Goal: Book appointment/travel/reservation

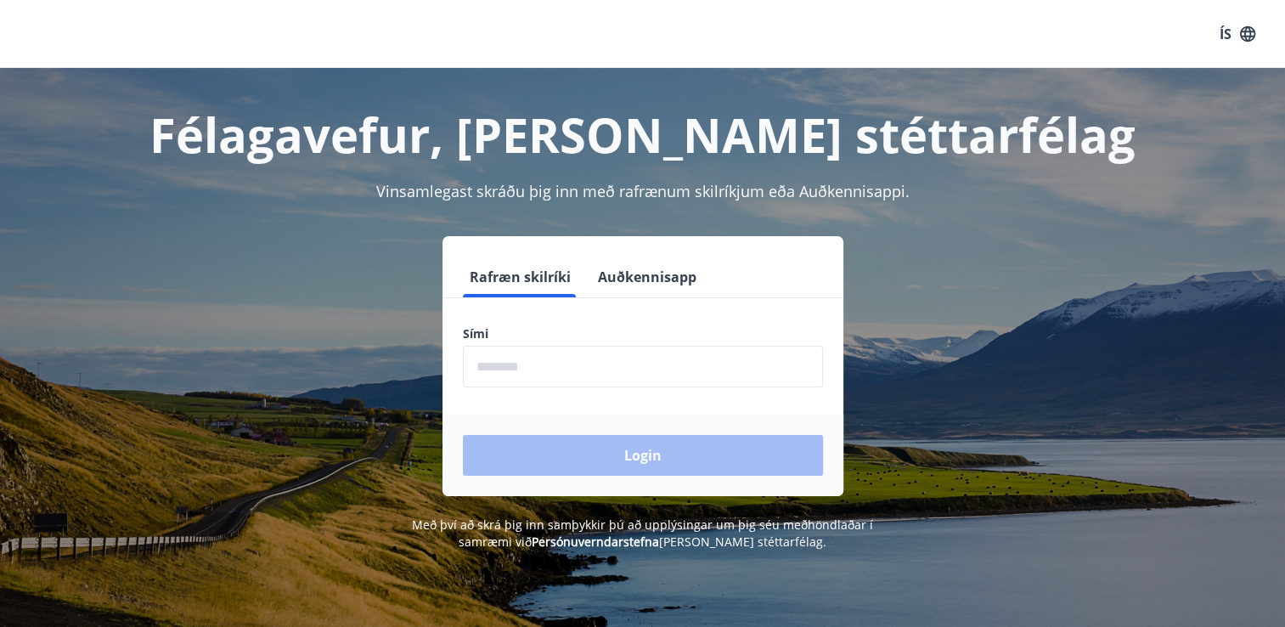
click at [543, 375] on input "phone" at bounding box center [643, 367] width 360 height 42
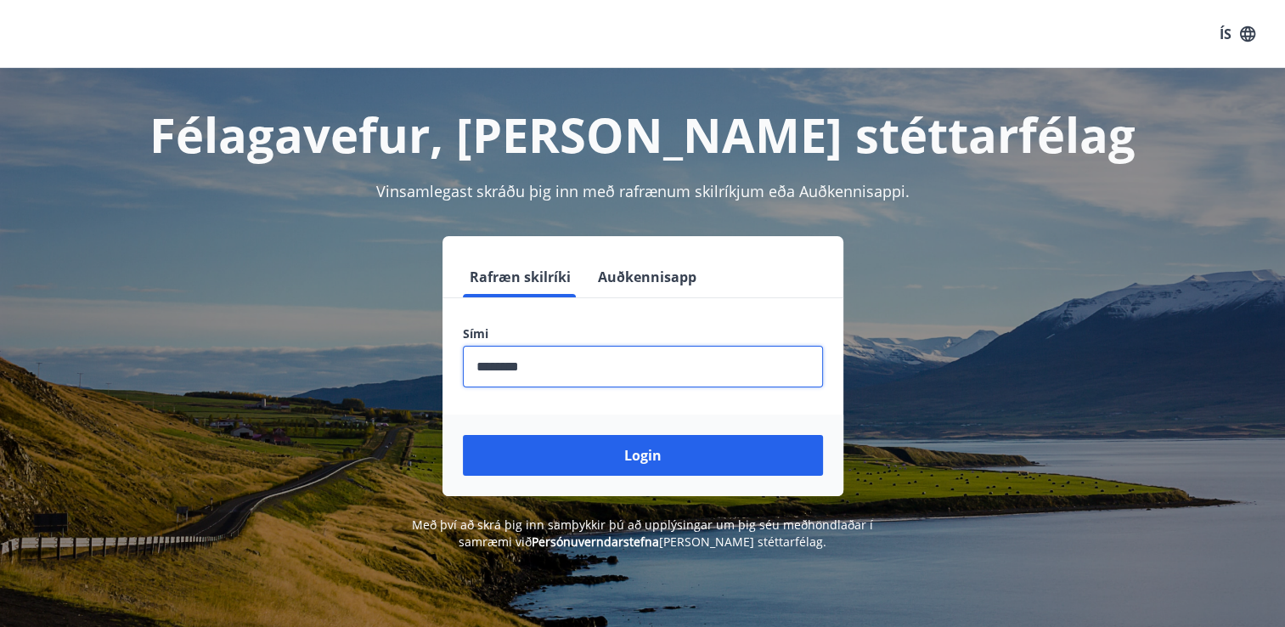
type input "********"
click at [463, 435] on button "Login" at bounding box center [643, 455] width 360 height 41
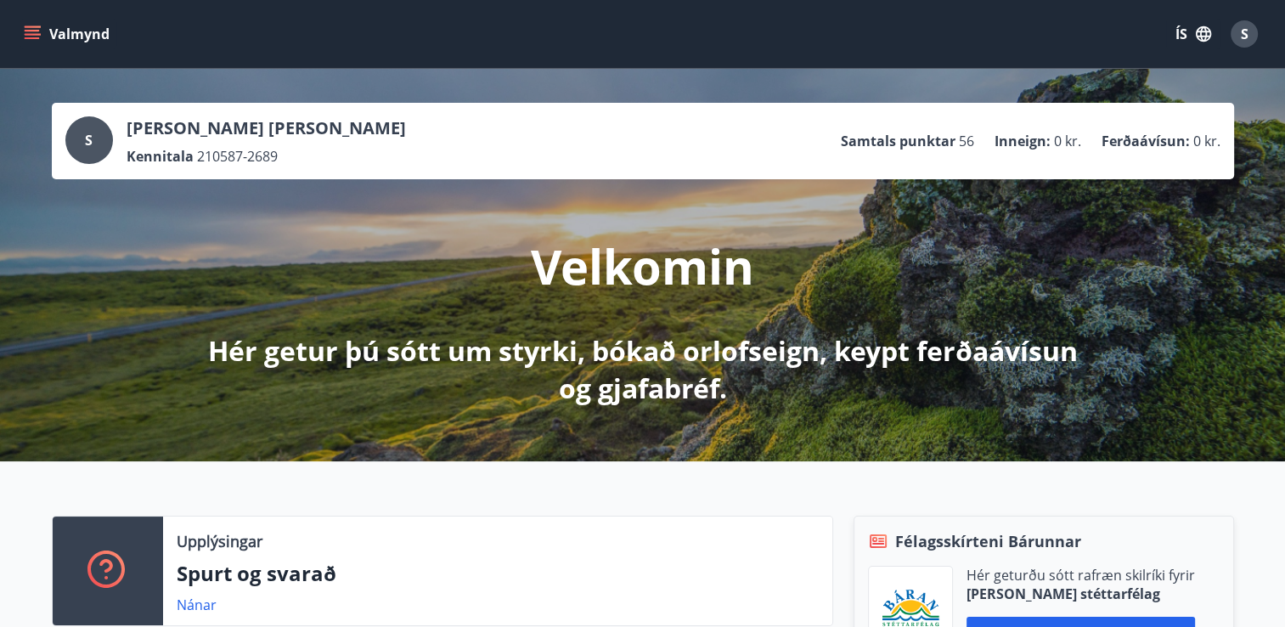
click at [25, 31] on icon "menu" at bounding box center [32, 31] width 15 height 2
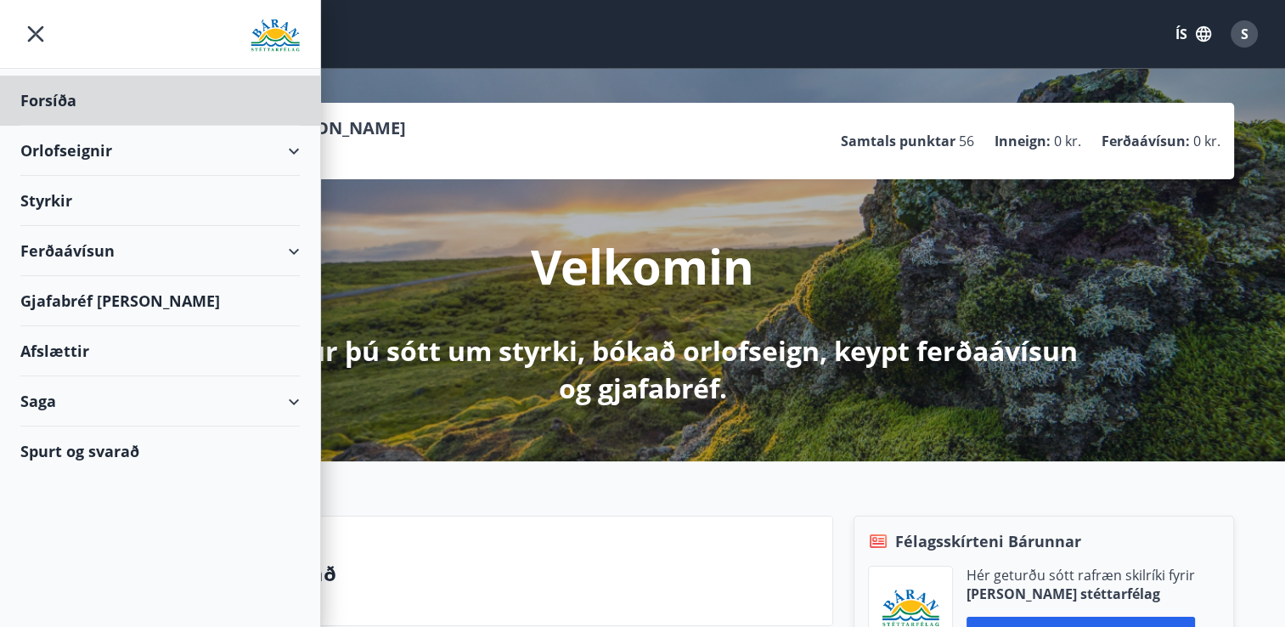
click at [61, 126] on div "Styrkir" at bounding box center [159, 101] width 279 height 50
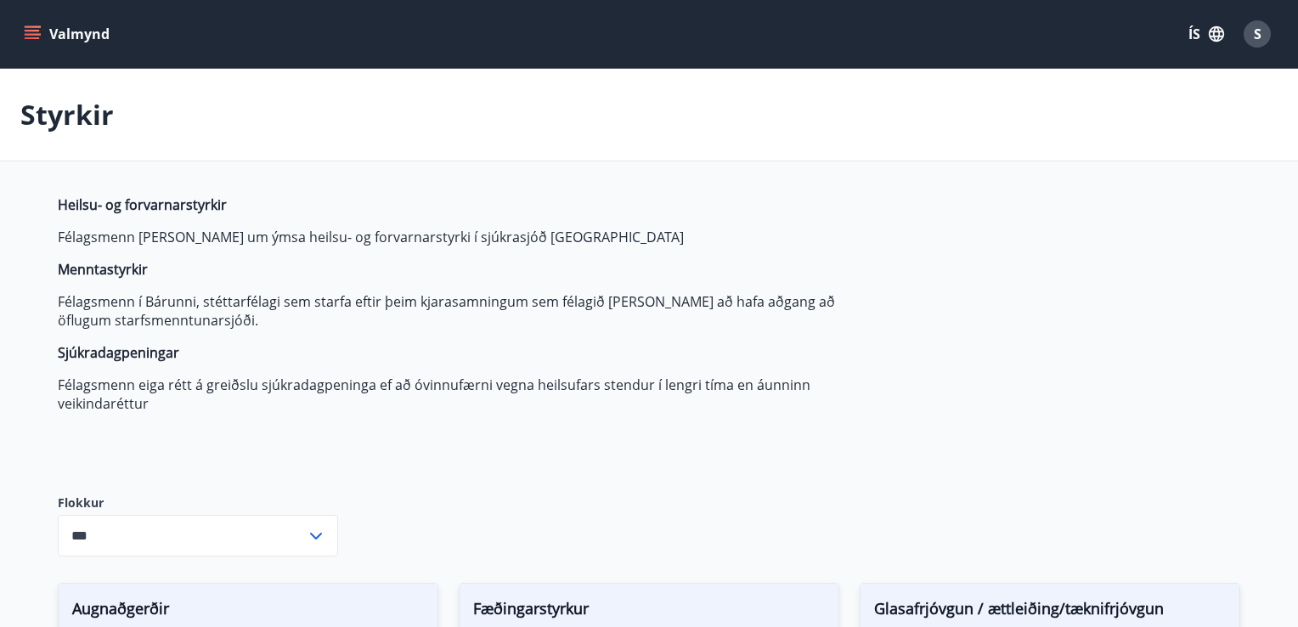
type input "***"
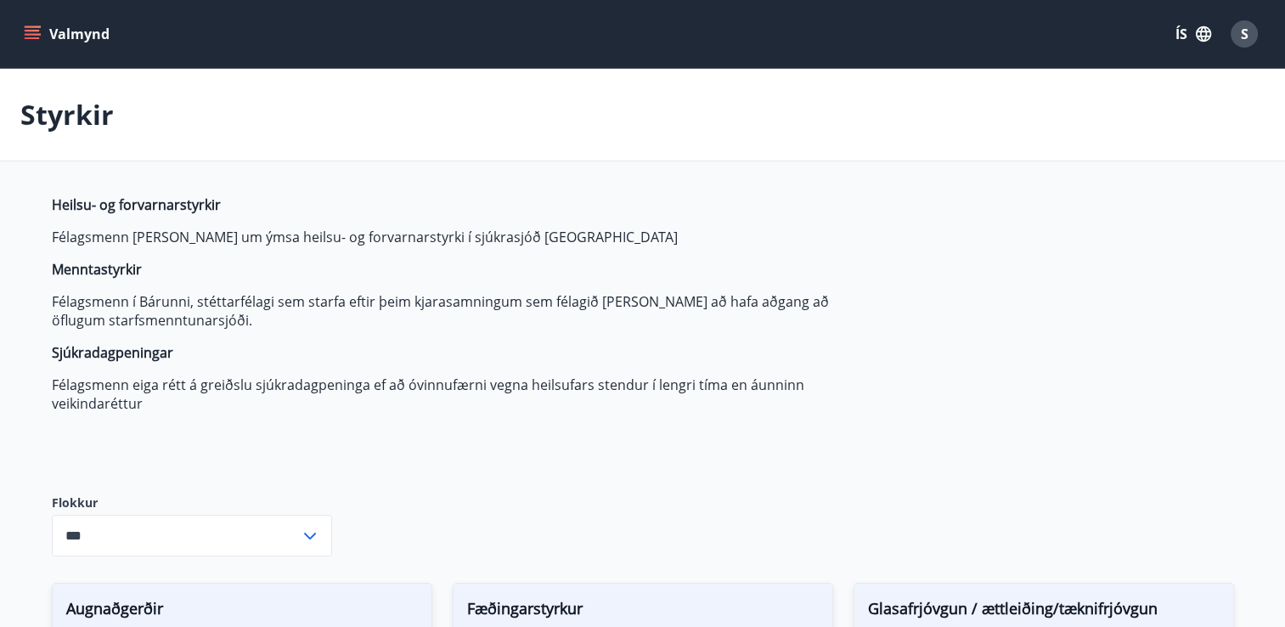
click at [37, 25] on icon "menu" at bounding box center [32, 33] width 17 height 17
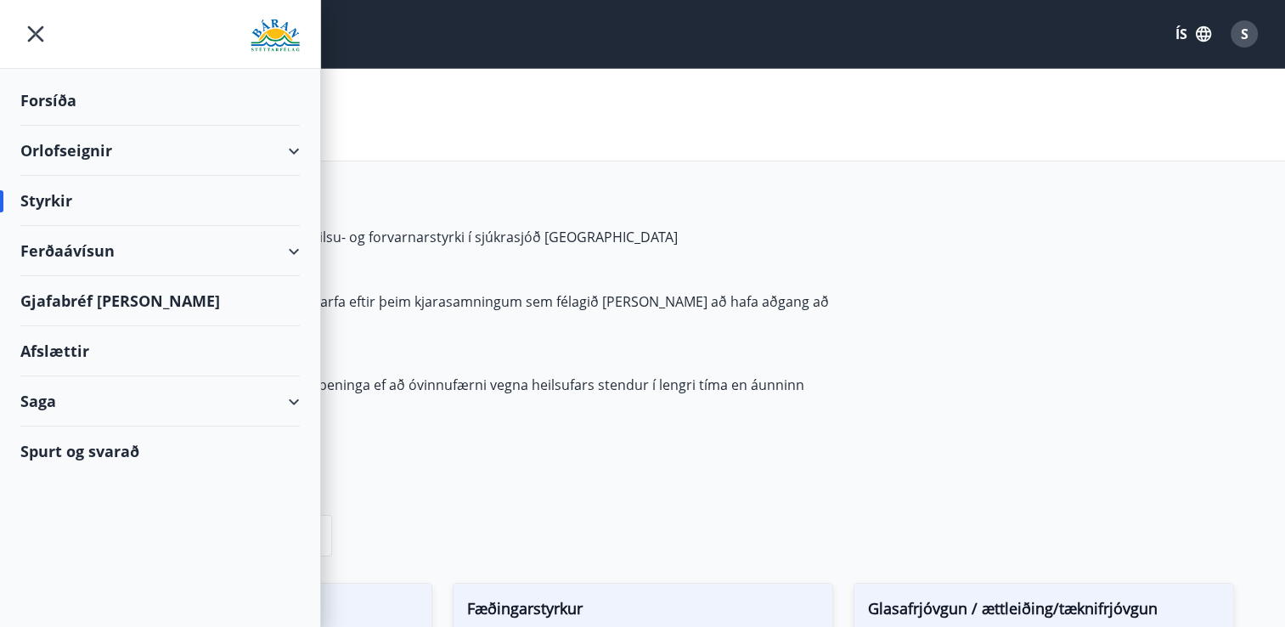
click at [295, 139] on div "Orlofseignir" at bounding box center [159, 151] width 279 height 50
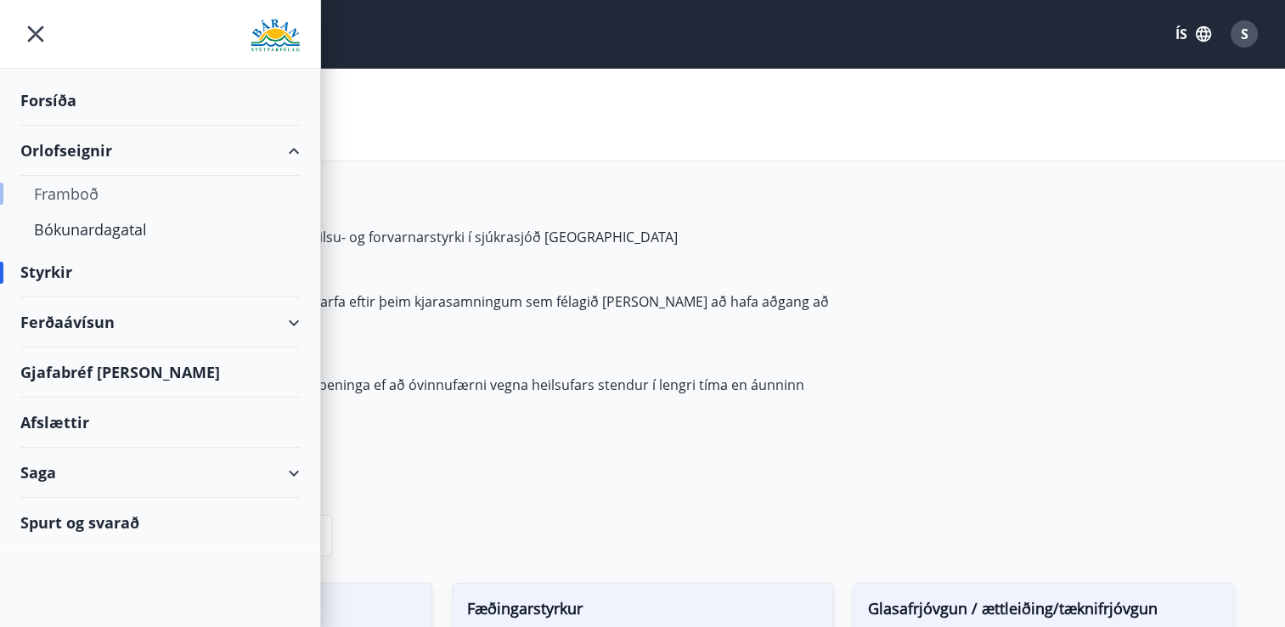
click at [71, 189] on div "Framboð" at bounding box center [160, 194] width 252 height 36
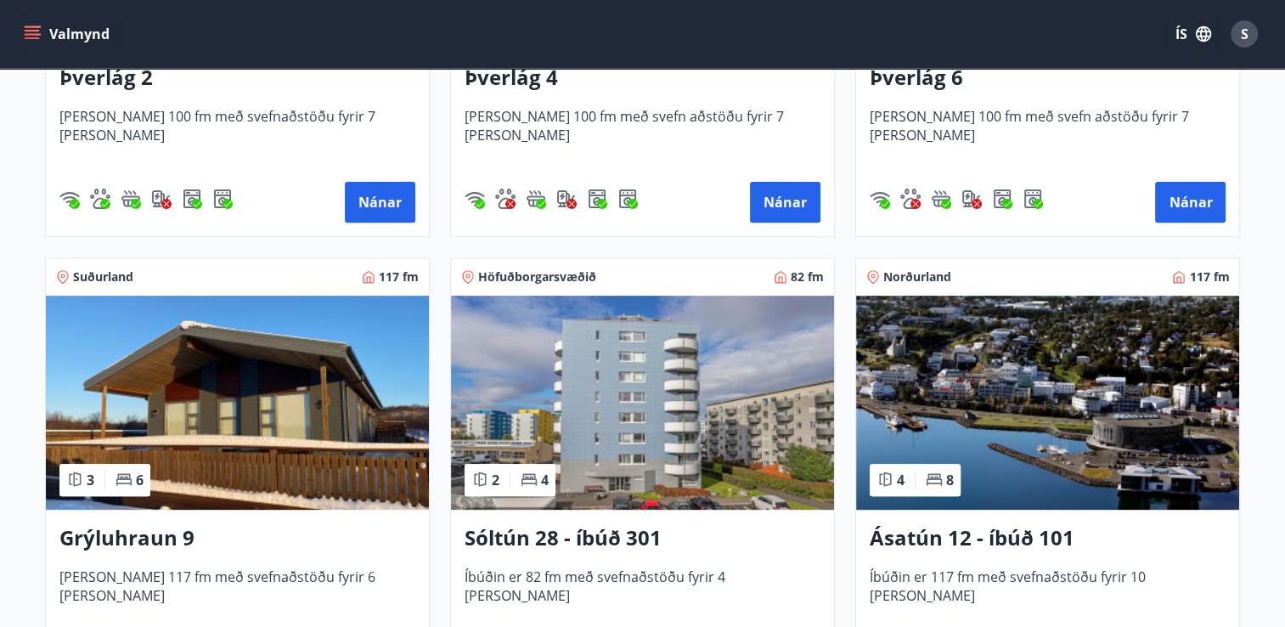
scroll to position [595, 0]
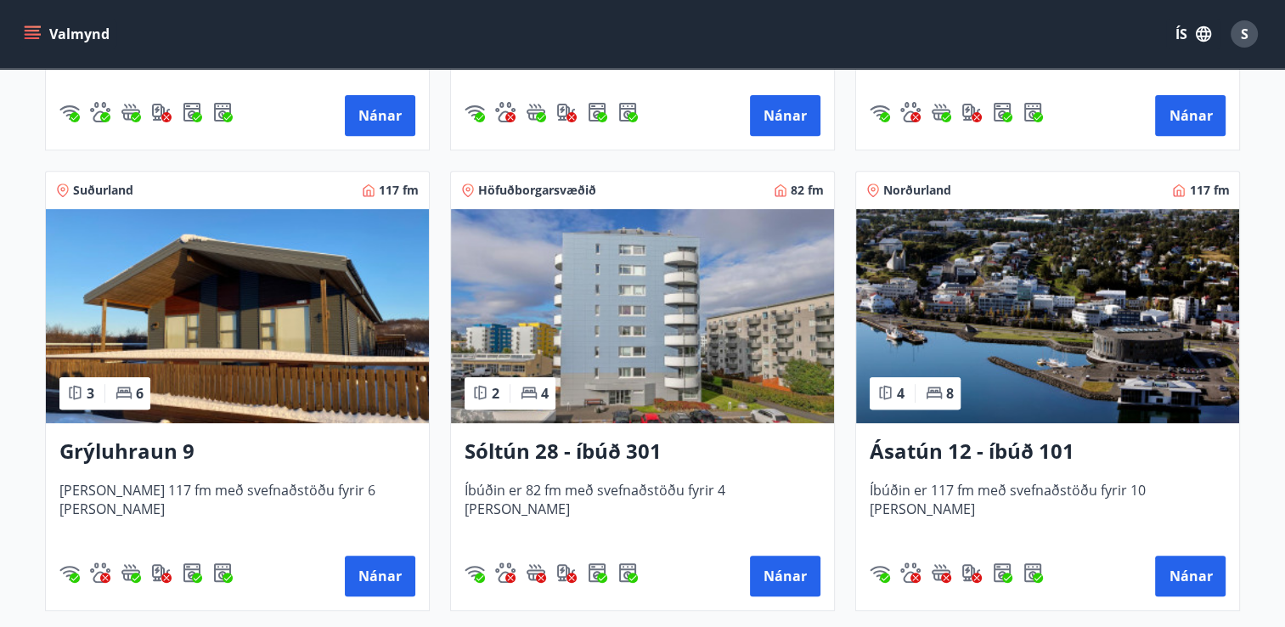
click at [254, 390] on img at bounding box center [237, 316] width 383 height 214
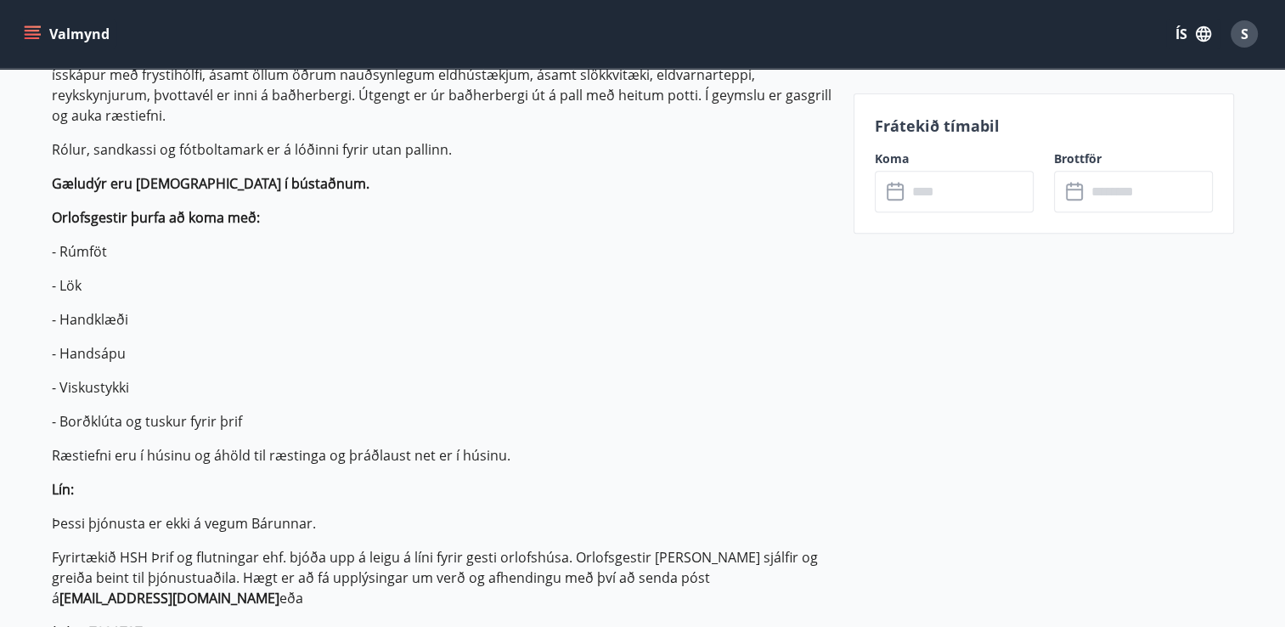
scroll to position [679, 0]
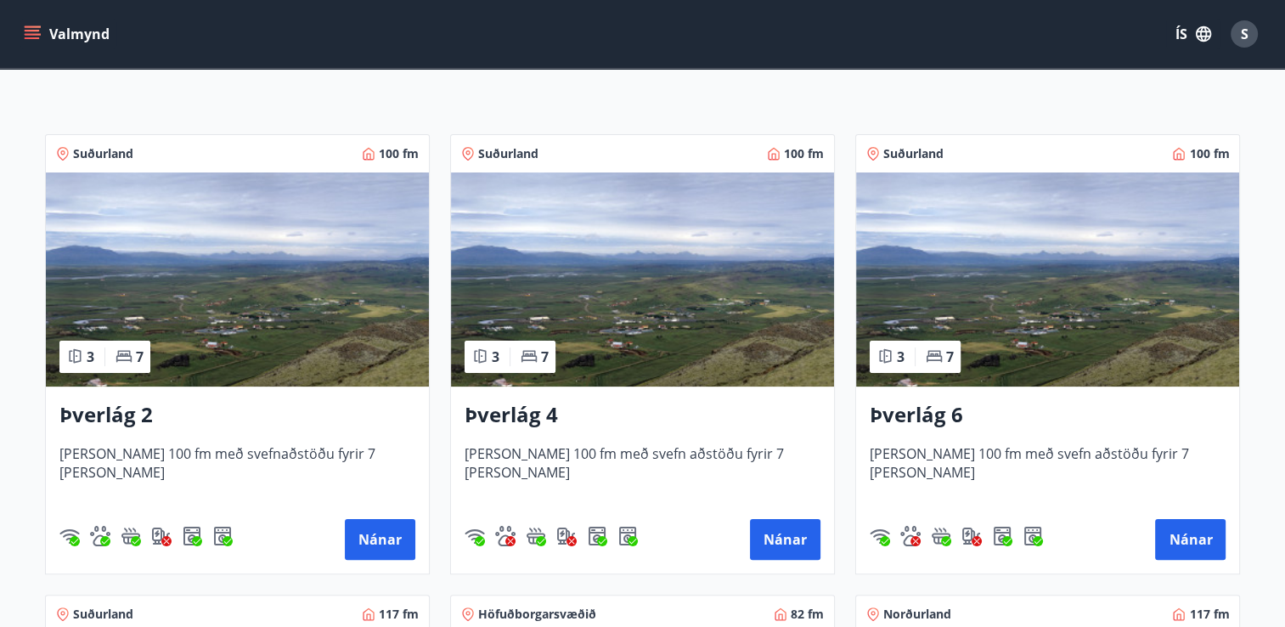
scroll to position [256, 0]
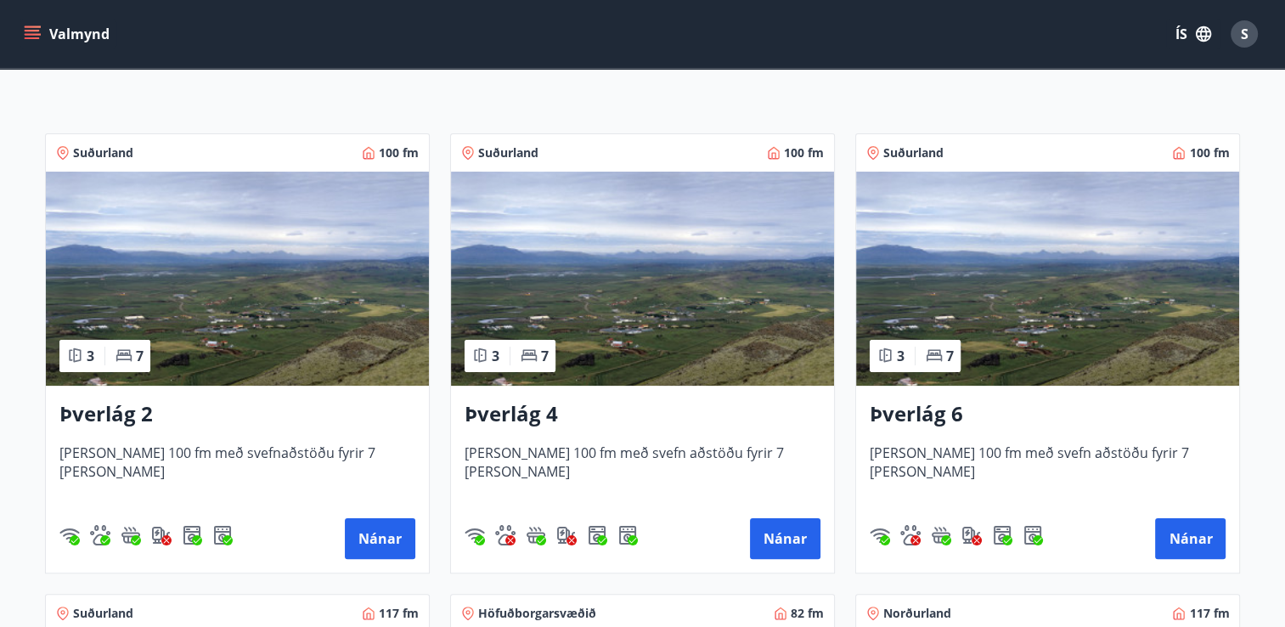
click at [197, 352] on img at bounding box center [237, 279] width 383 height 214
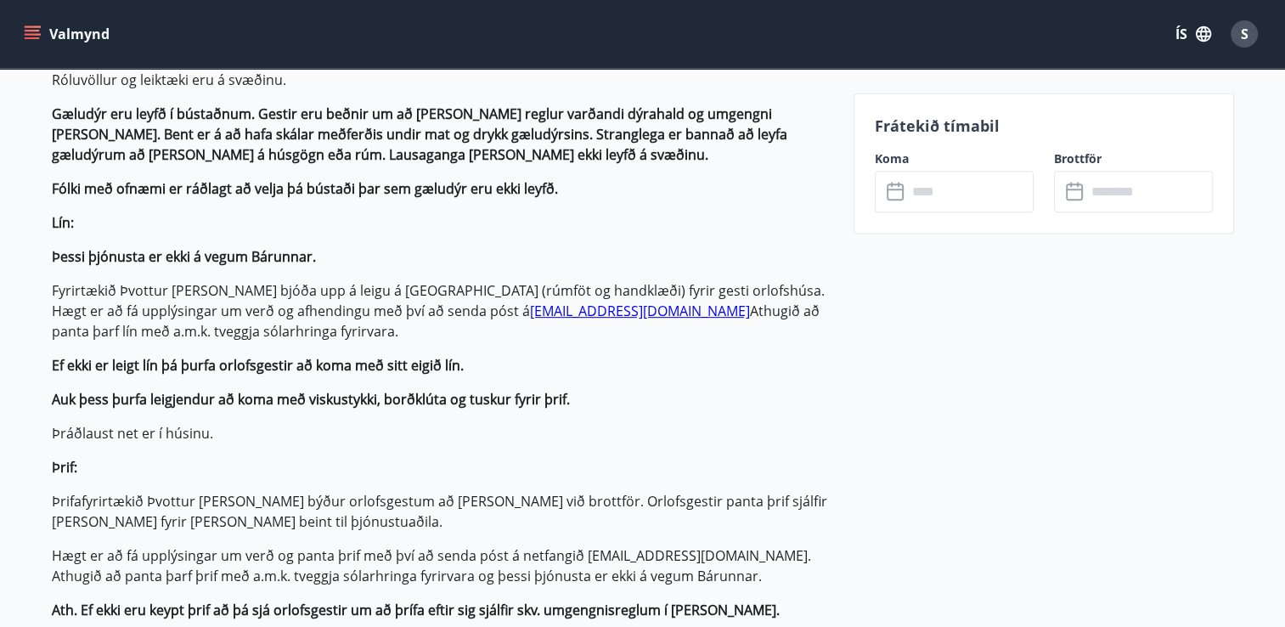
scroll to position [679, 0]
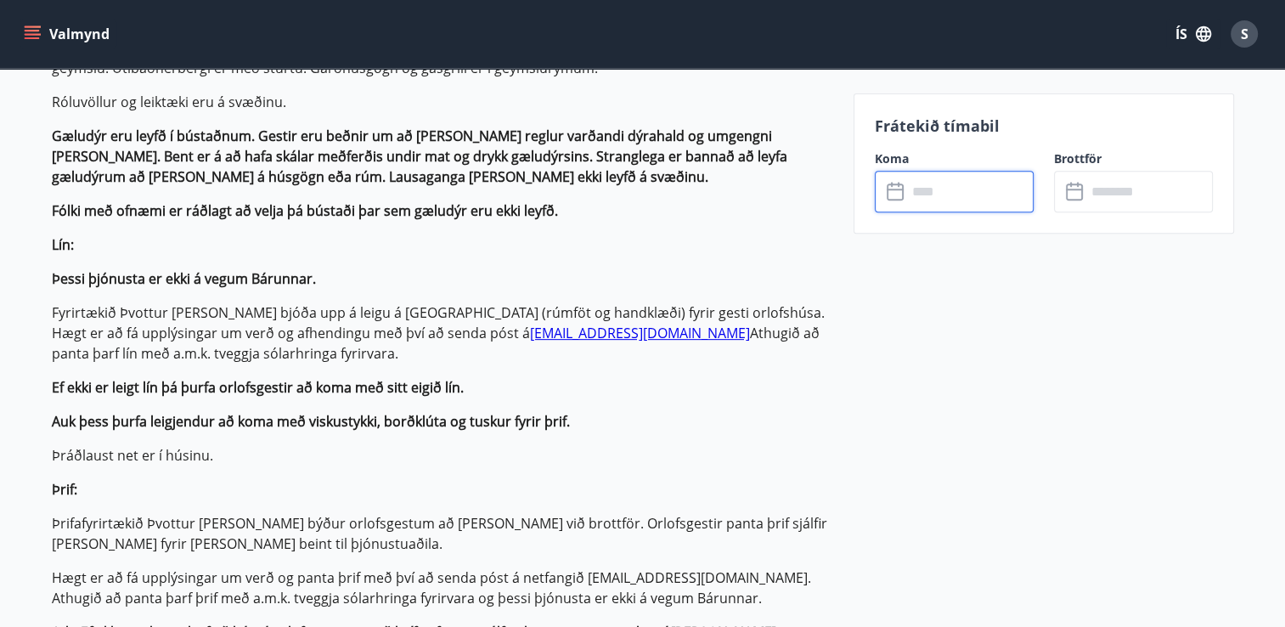
click at [931, 178] on input "text" at bounding box center [970, 192] width 127 height 42
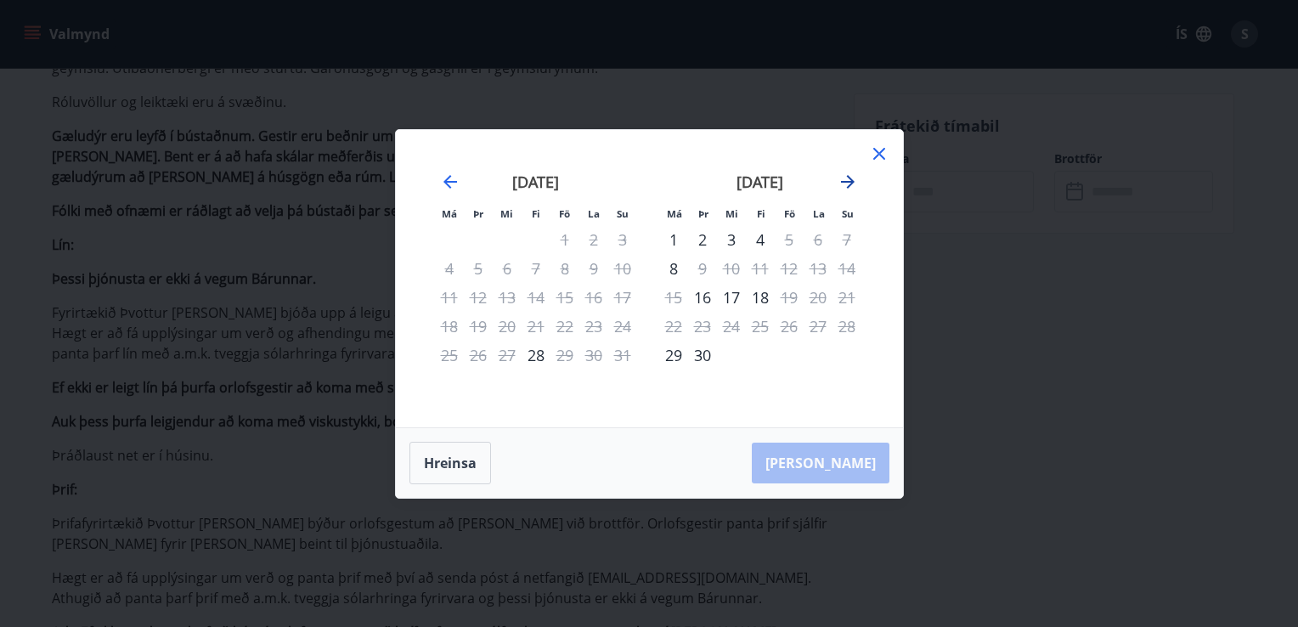
click at [849, 183] on icon "Move forward to switch to the next month." at bounding box center [848, 182] width 14 height 14
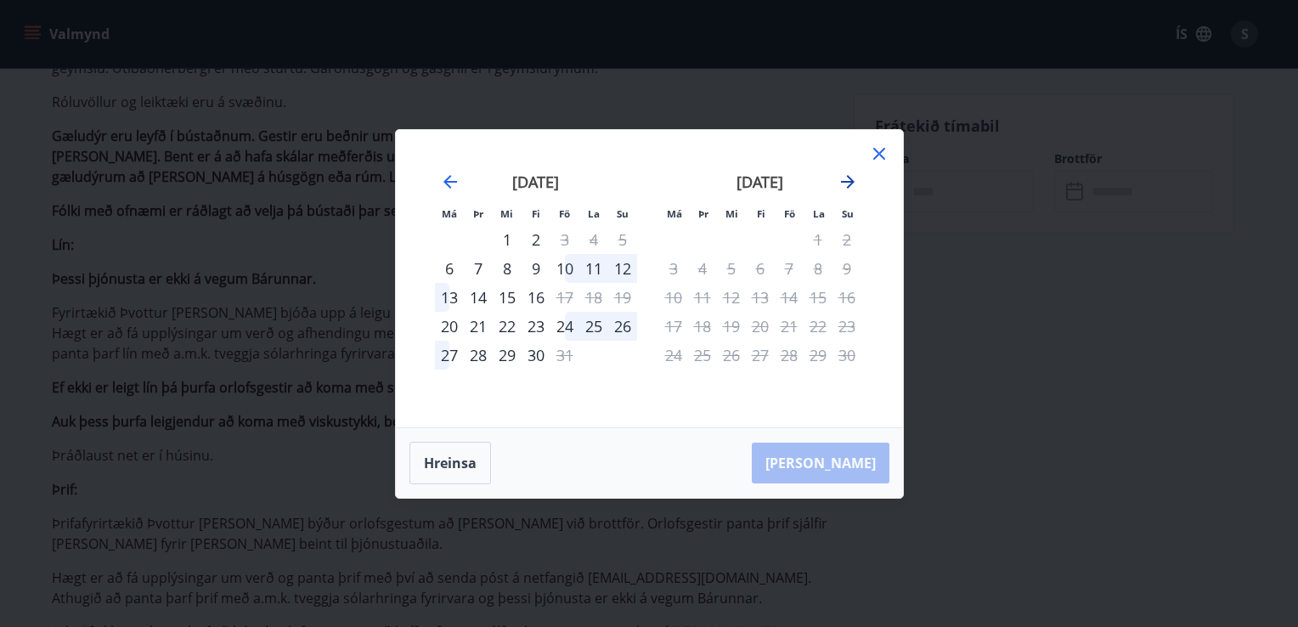
click at [849, 183] on icon "Move forward to switch to the next month." at bounding box center [848, 182] width 14 height 14
click at [455, 178] on icon "Move backward to switch to the previous month." at bounding box center [450, 182] width 20 height 20
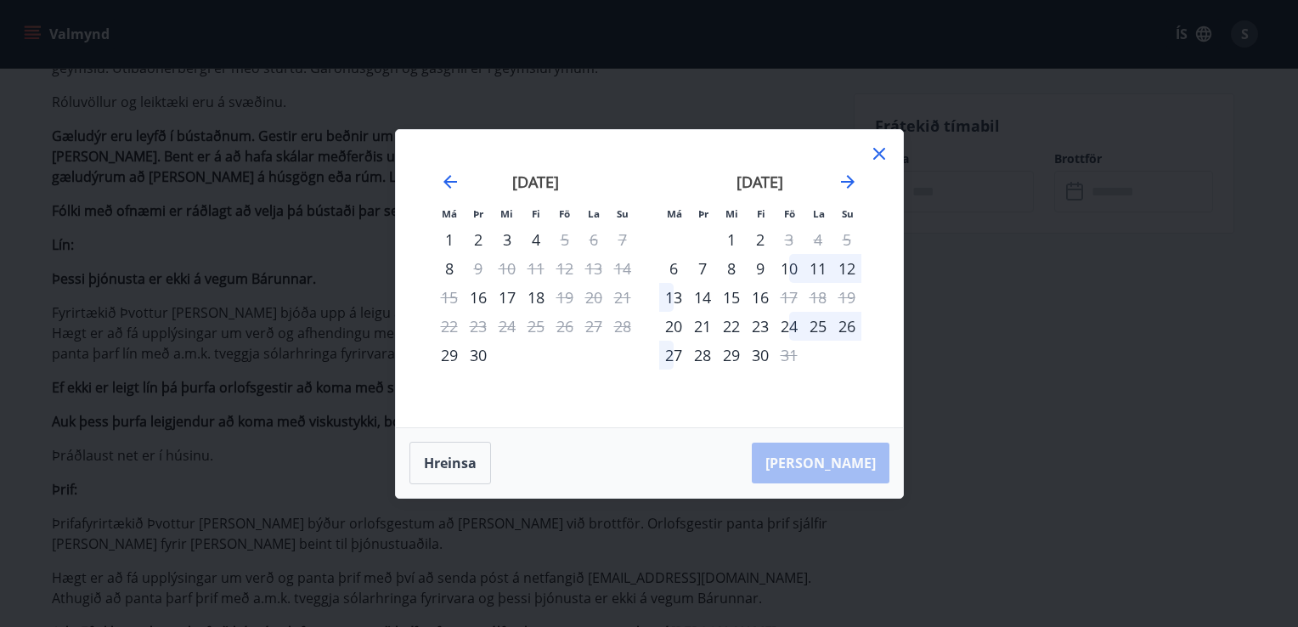
click at [877, 151] on icon at bounding box center [879, 154] width 20 height 20
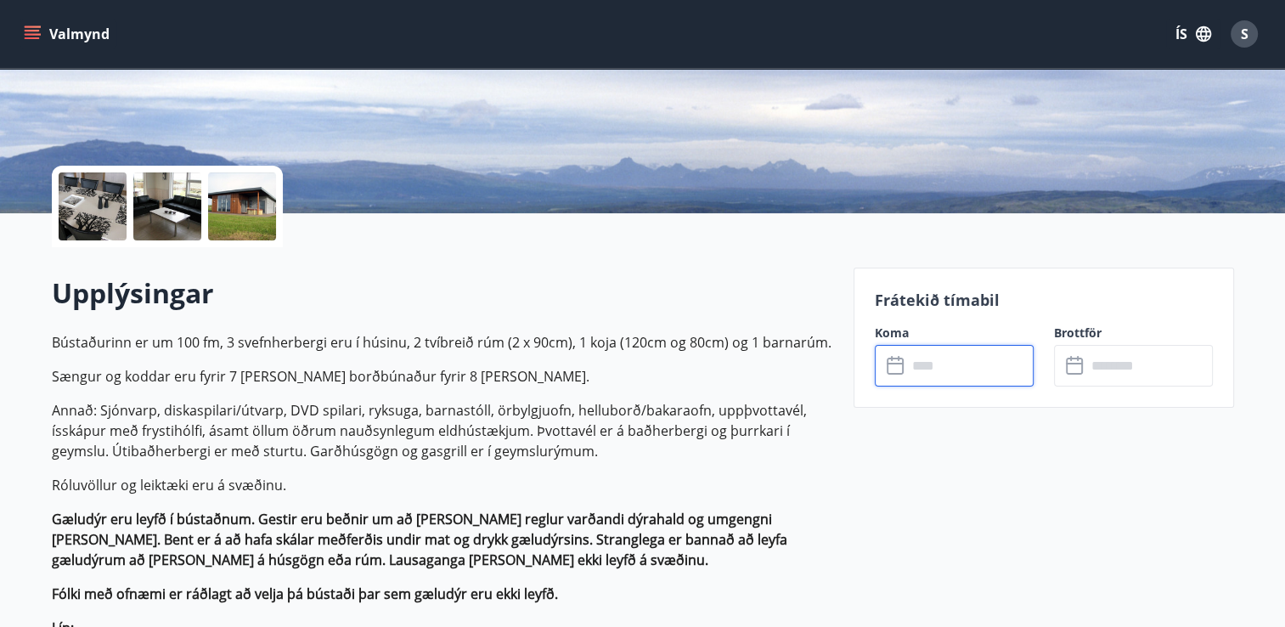
scroll to position [340, 0]
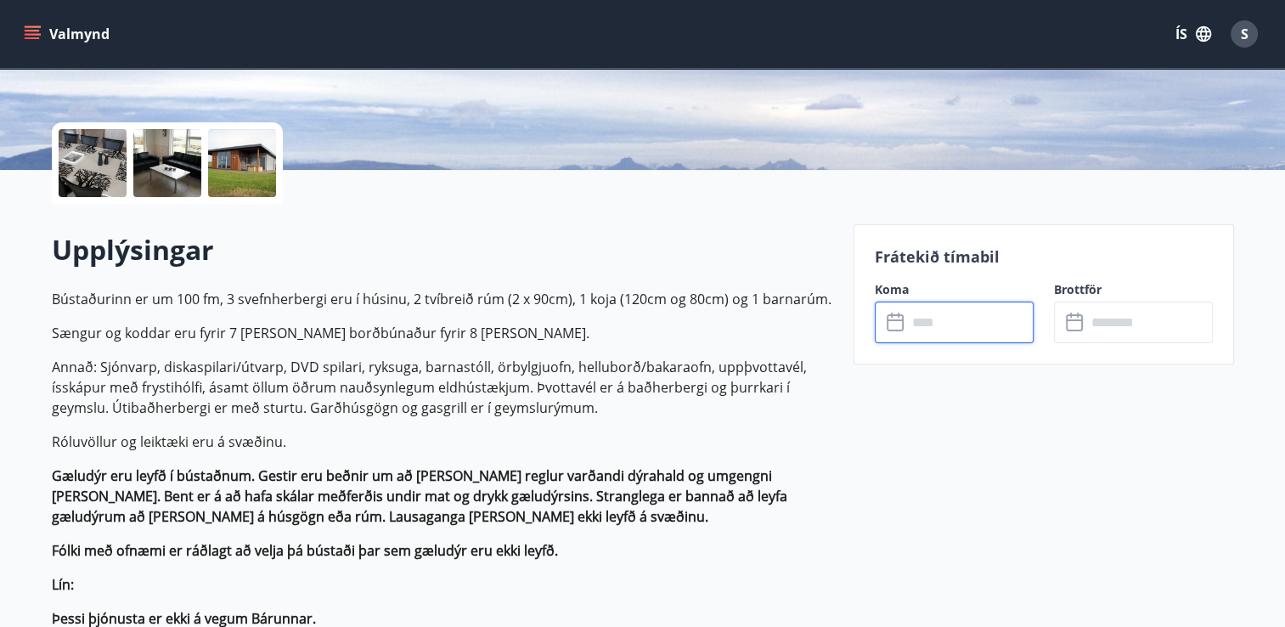
click at [939, 311] on input "text" at bounding box center [970, 323] width 127 height 42
click at [908, 327] on input "text" at bounding box center [970, 323] width 127 height 42
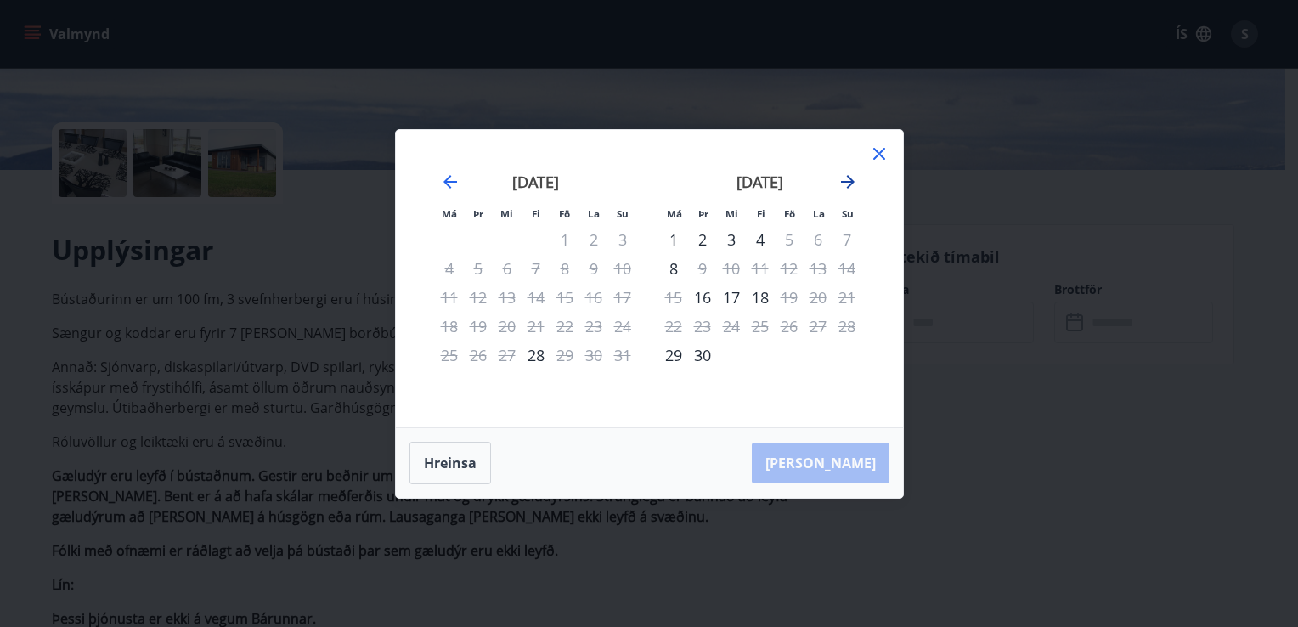
click at [837, 189] on icon "Move forward to switch to the next month." at bounding box center [847, 182] width 20 height 20
click at [788, 324] on div "24" at bounding box center [789, 326] width 29 height 29
click at [819, 328] on div "25" at bounding box center [817, 326] width 29 height 29
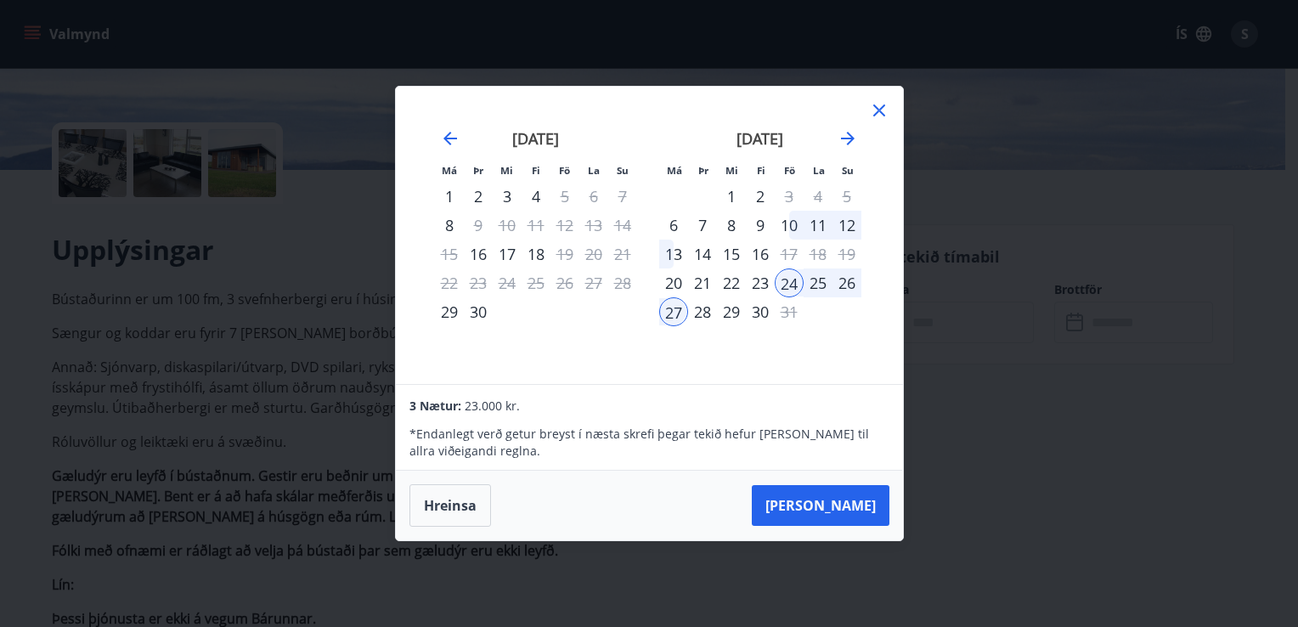
click at [854, 277] on div "26" at bounding box center [846, 282] width 29 height 29
click at [856, 504] on button "[PERSON_NAME]" at bounding box center [821, 505] width 138 height 41
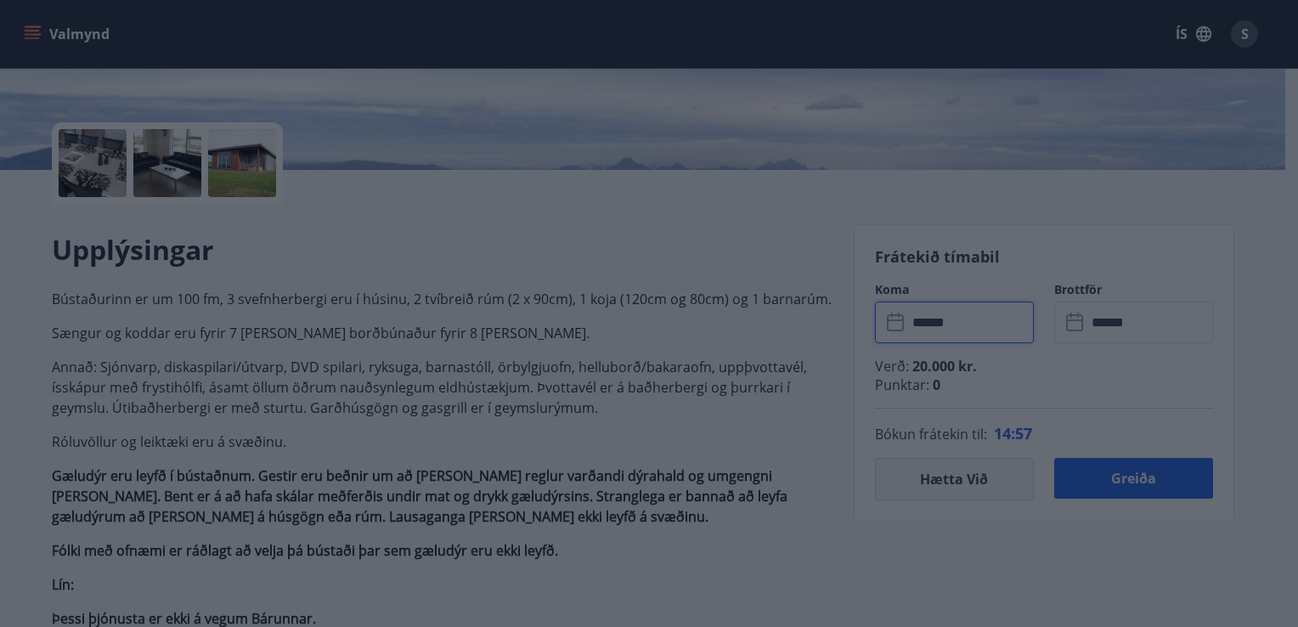
type input "******"
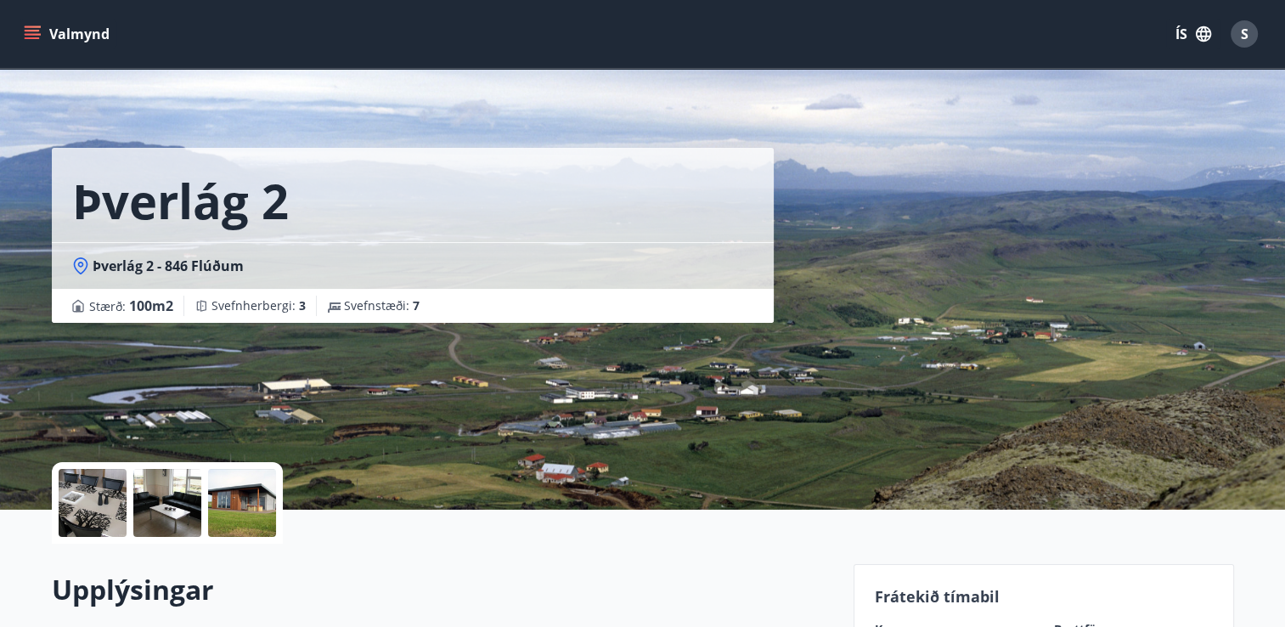
scroll to position [0, 0]
